Goal: Navigation & Orientation: Find specific page/section

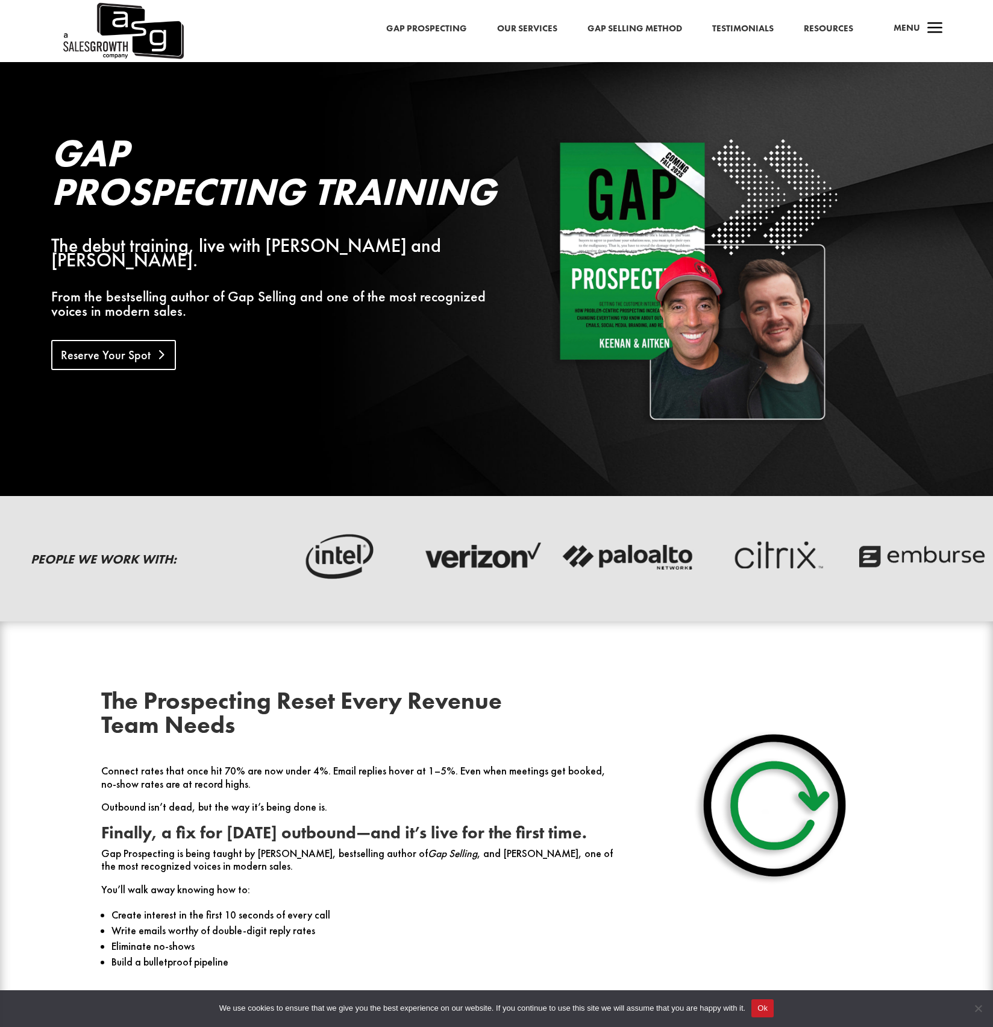
click at [125, 340] on link "Reserve Your Spot" at bounding box center [113, 355] width 125 height 30
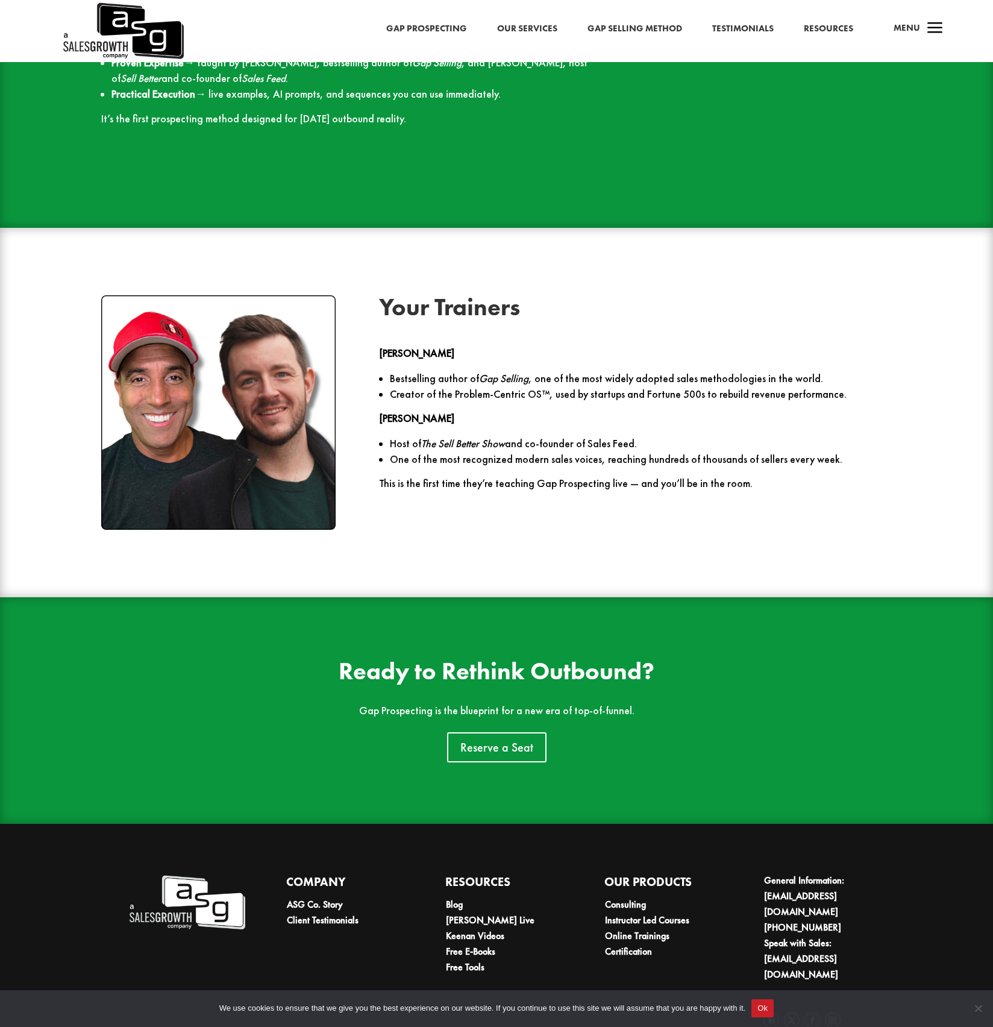
scroll to position [1749, 0]
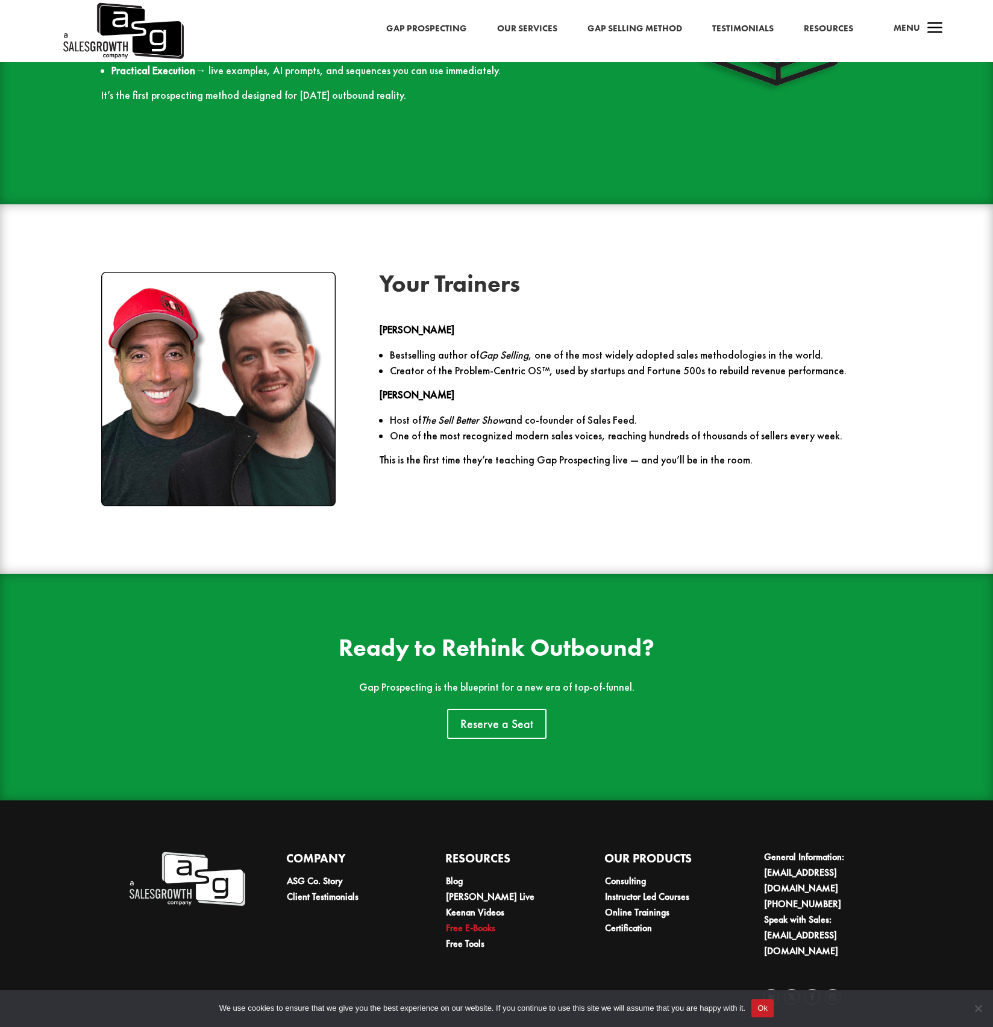
click at [474, 929] on link "Free E-Books" at bounding box center [470, 927] width 49 height 13
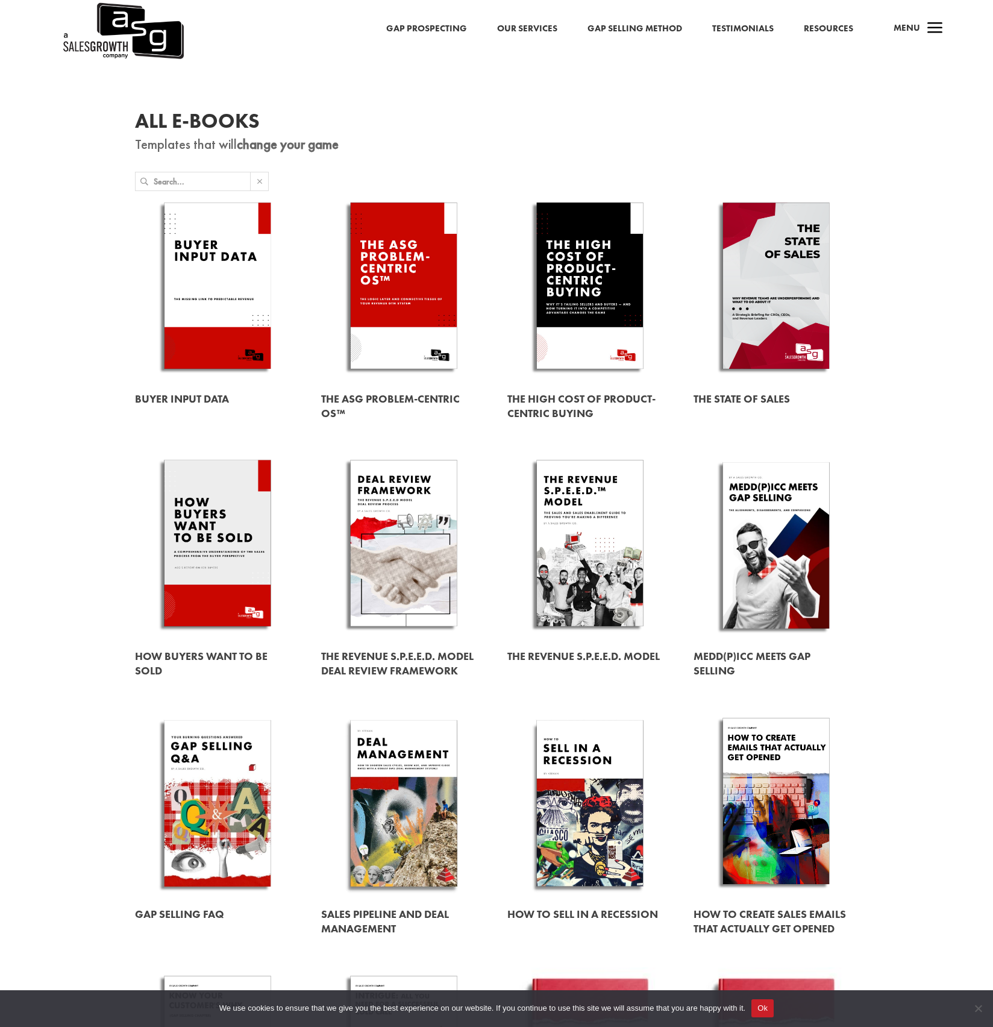
click at [538, 28] on link "Our Services" at bounding box center [527, 29] width 60 height 16
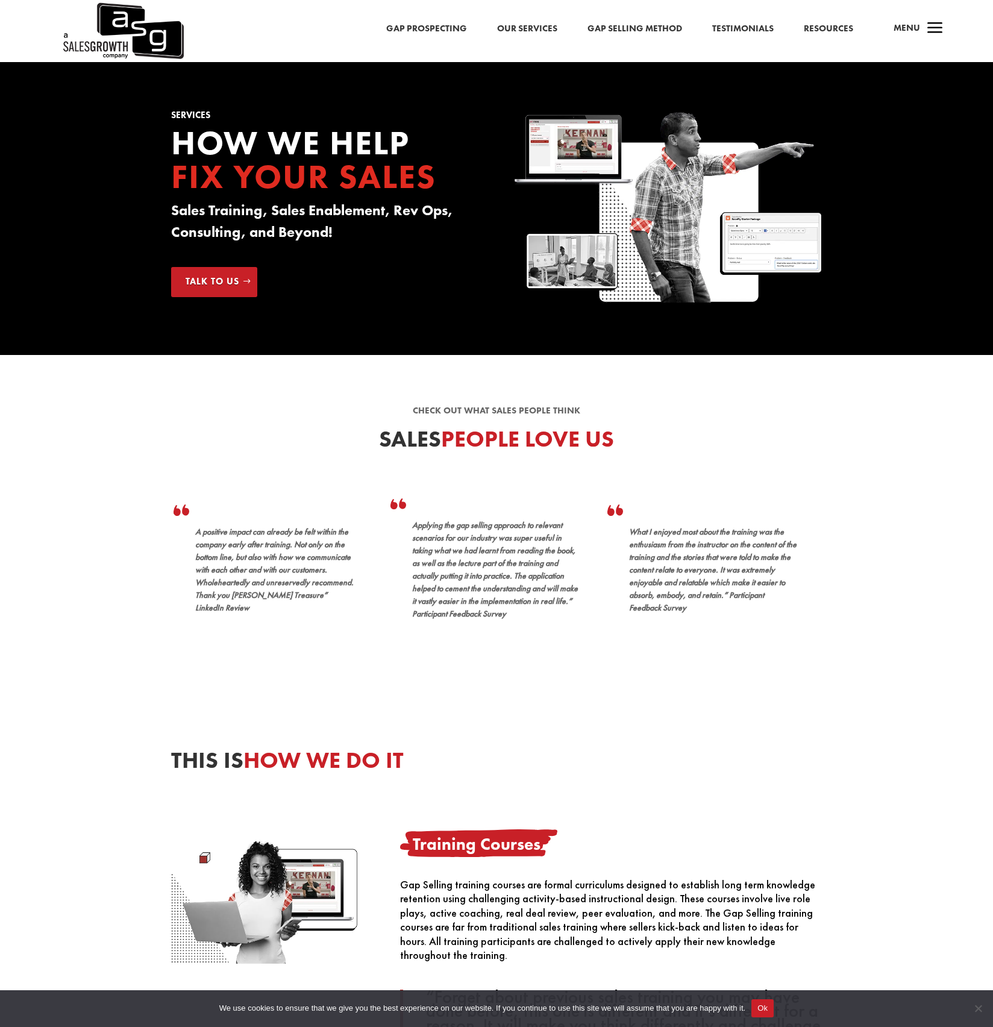
click at [750, 34] on link "Testimonials" at bounding box center [742, 29] width 61 height 16
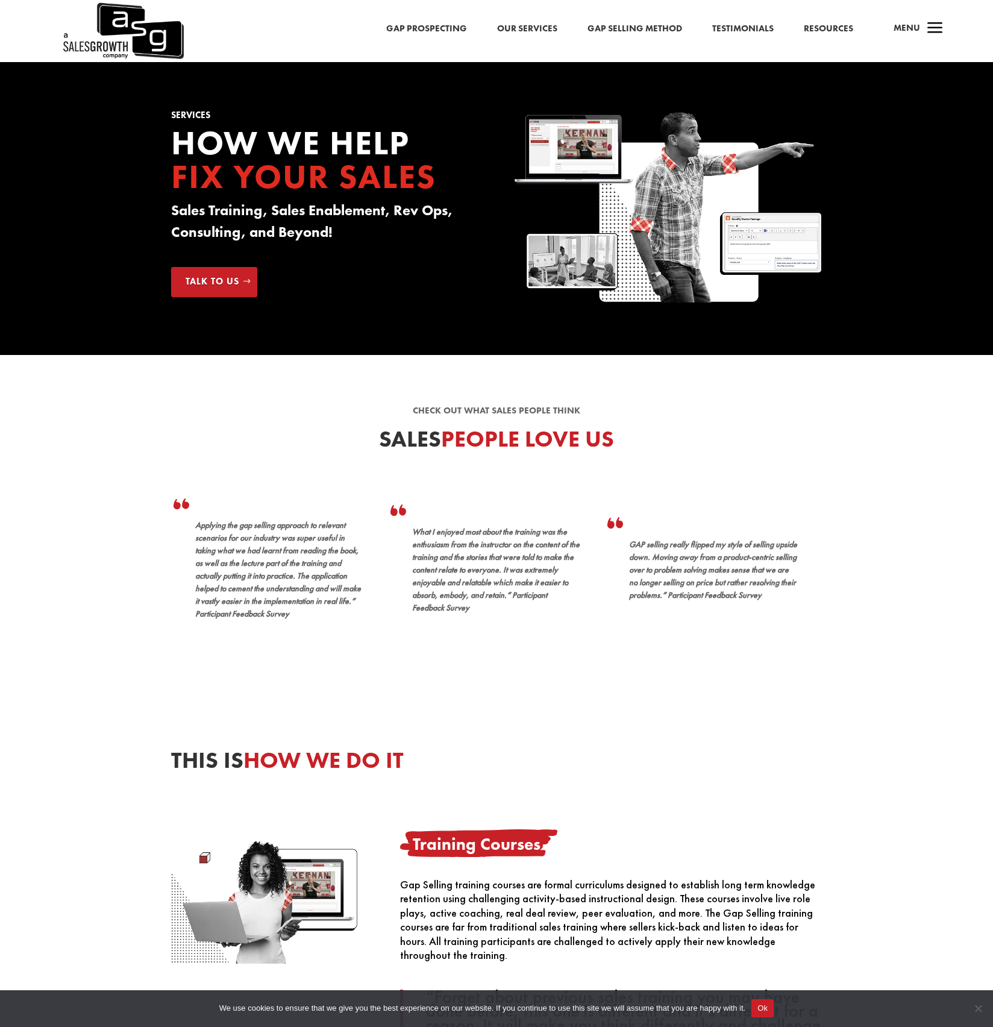
click at [750, 27] on link "Testimonials" at bounding box center [742, 29] width 61 height 16
